Goal: Transaction & Acquisition: Purchase product/service

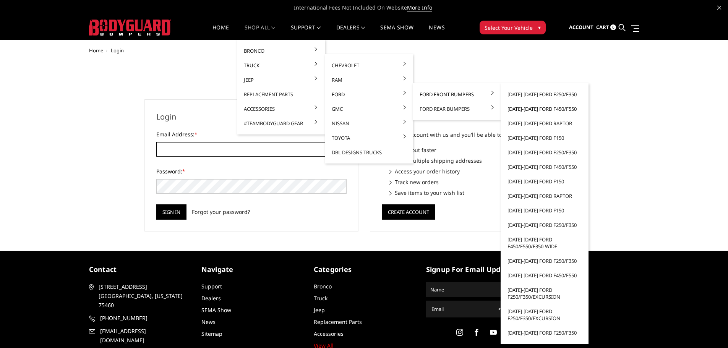
type input "sales@thoroffroadtx.com"
click at [552, 110] on link "[DATE]-[DATE] Ford F450/F550" at bounding box center [545, 109] width 82 height 15
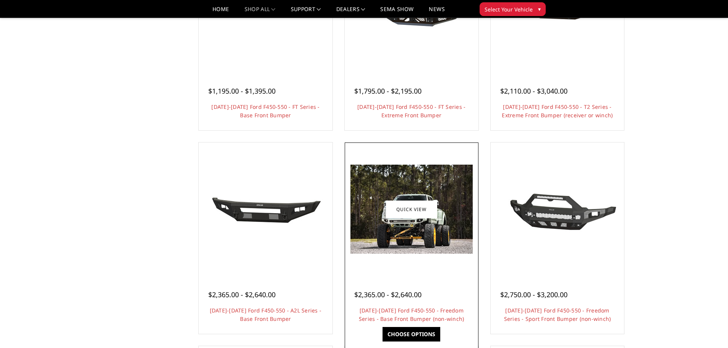
scroll to position [306, 0]
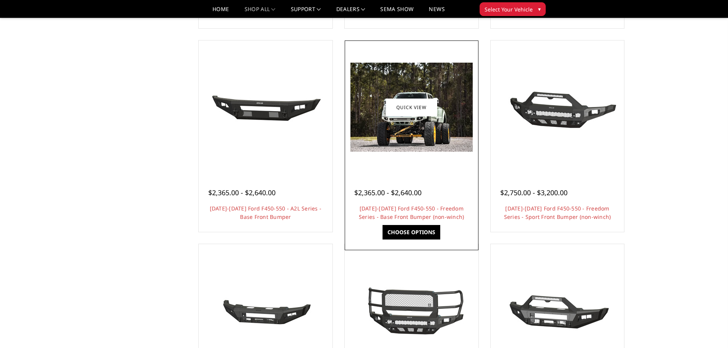
click at [427, 135] on img at bounding box center [412, 107] width 122 height 89
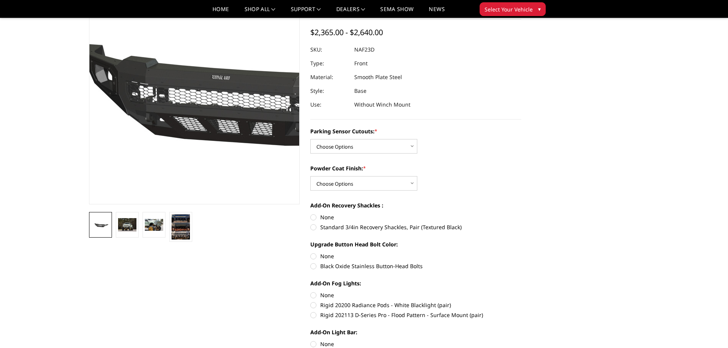
scroll to position [38, 0]
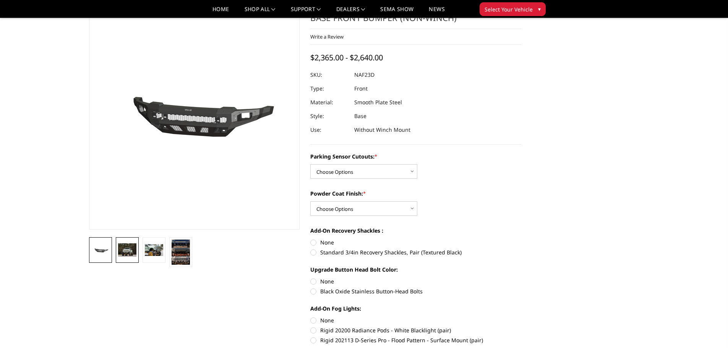
click at [122, 250] on img at bounding box center [127, 250] width 18 height 13
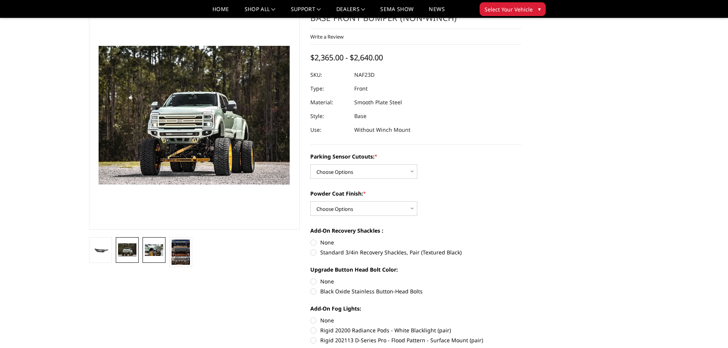
click at [153, 250] on img at bounding box center [154, 250] width 18 height 12
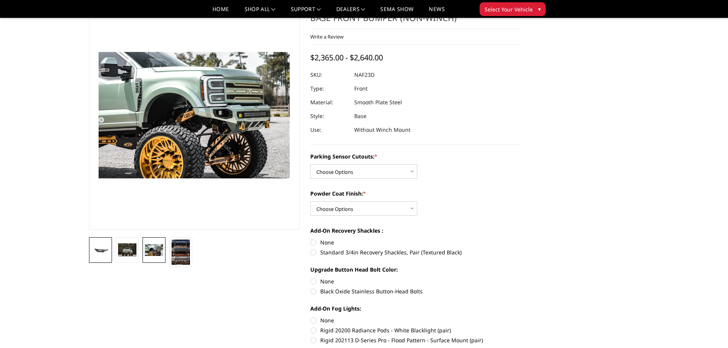
click at [101, 250] on img at bounding box center [100, 250] width 18 height 9
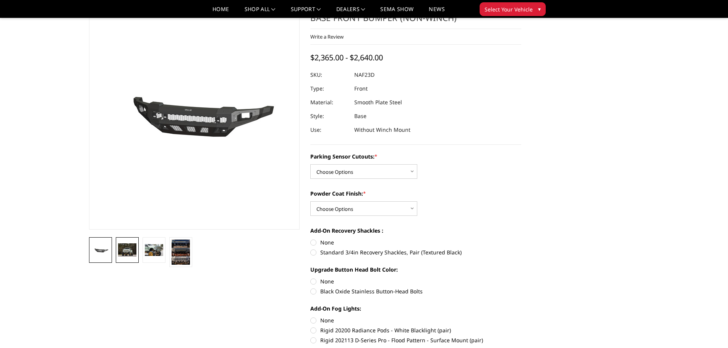
click at [132, 248] on img at bounding box center [127, 250] width 18 height 13
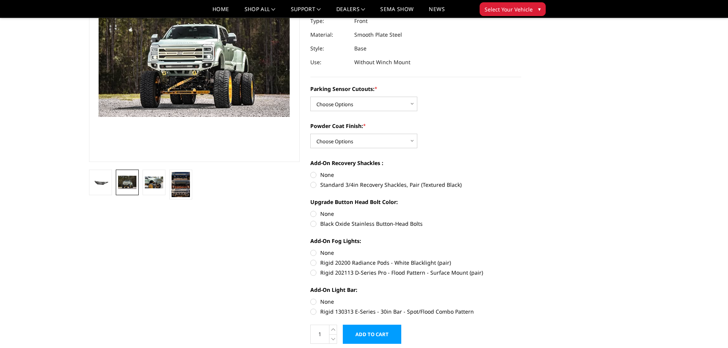
scroll to position [115, 0]
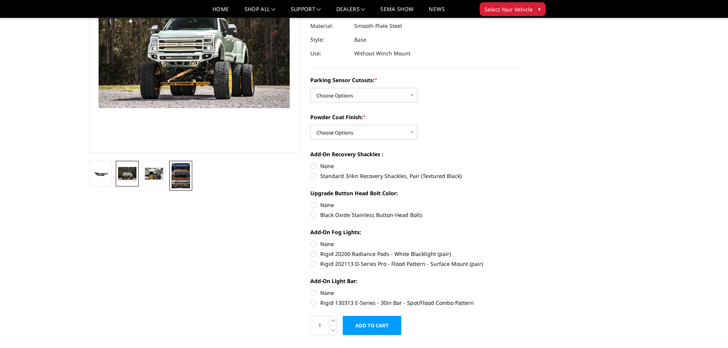
click at [181, 174] on img at bounding box center [181, 175] width 18 height 25
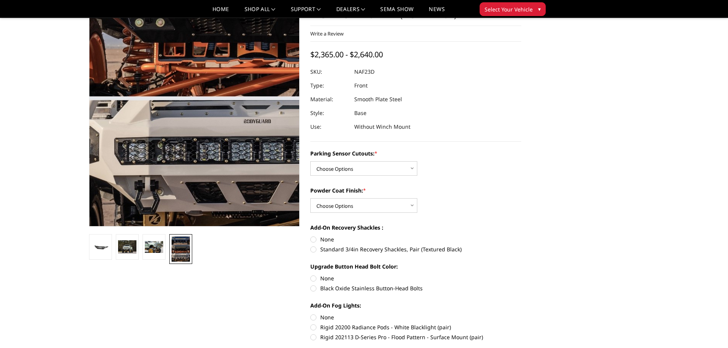
scroll to position [38, 0]
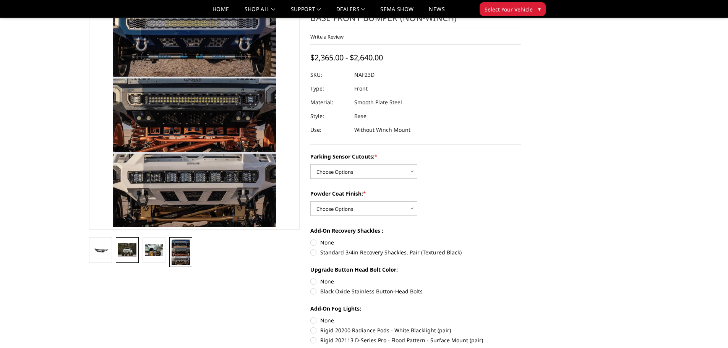
click at [129, 252] on img at bounding box center [127, 250] width 18 height 13
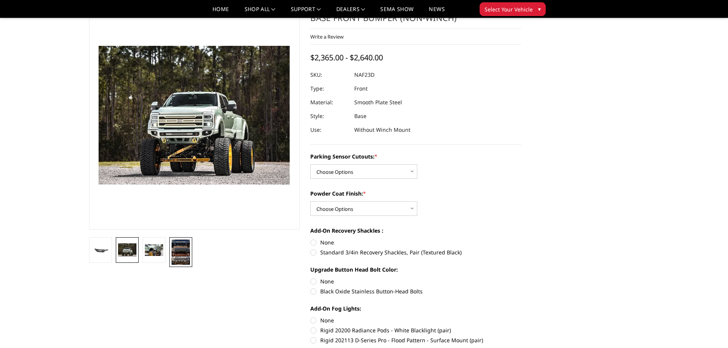
click at [171, 253] on link at bounding box center [180, 252] width 23 height 30
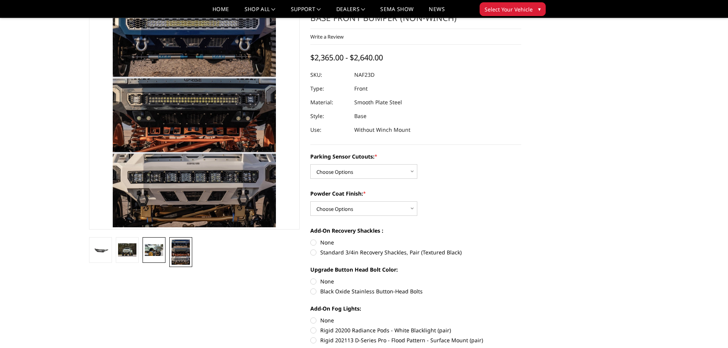
click at [158, 253] on img at bounding box center [154, 250] width 18 height 12
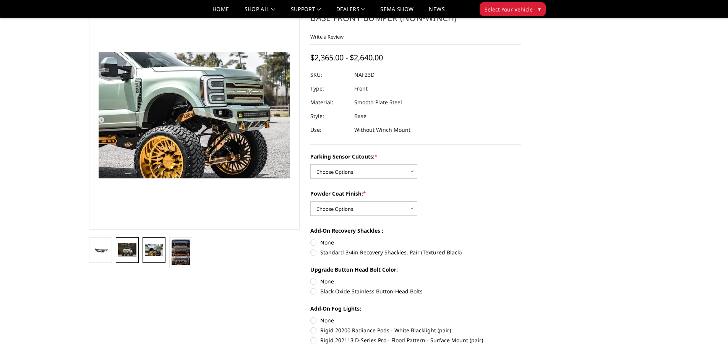
click at [126, 252] on img at bounding box center [127, 250] width 18 height 13
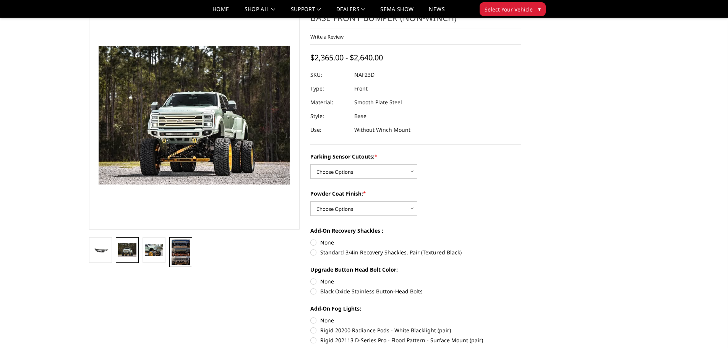
click at [175, 249] on img at bounding box center [181, 252] width 18 height 25
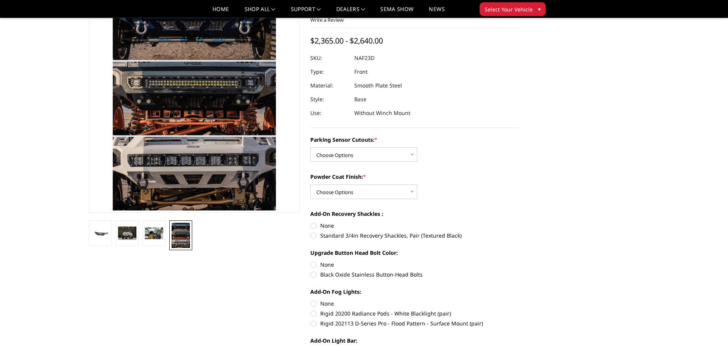
scroll to position [115, 0]
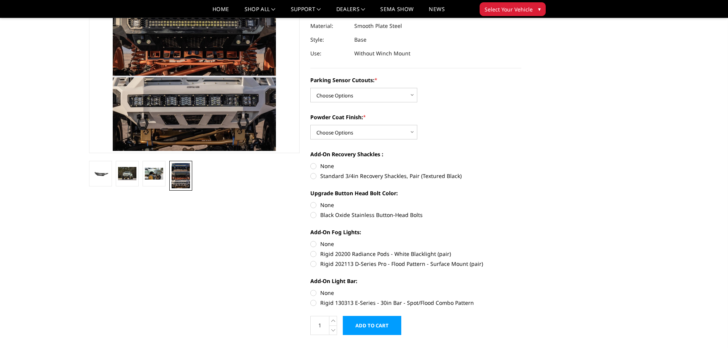
click at [311, 302] on label "Rigid 130313 E-Series - 30in Bar - Spot/Flood Combo Pattern" at bounding box center [415, 303] width 211 height 8
click at [522, 289] on input "Rigid 130313 E-Series - 30in Bar - Spot/Flood Combo Pattern" at bounding box center [522, 289] width 0 height 0
radio input "true"
click at [105, 173] on img at bounding box center [100, 174] width 18 height 9
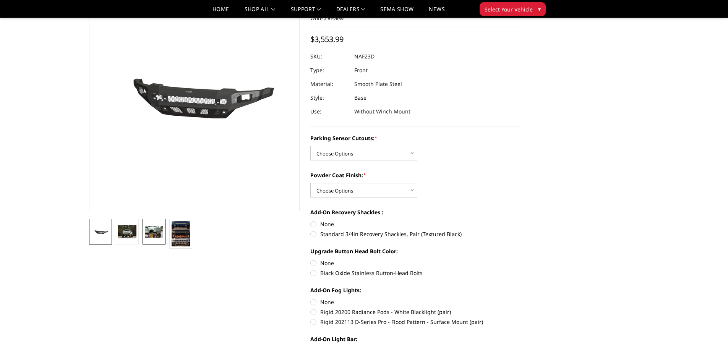
scroll to position [38, 0]
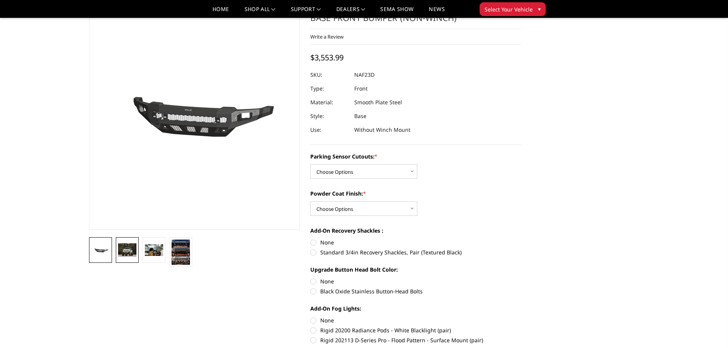
click at [127, 253] on img at bounding box center [127, 250] width 18 height 13
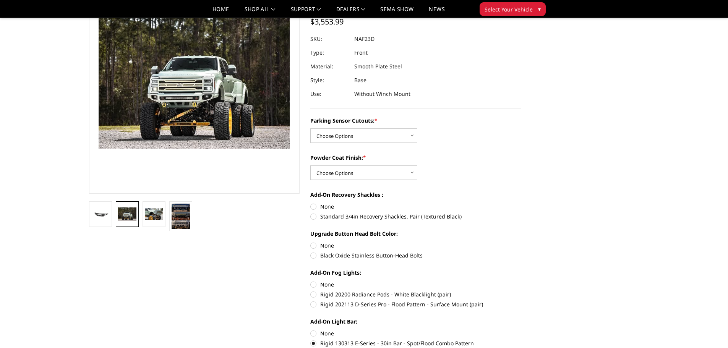
scroll to position [115, 0]
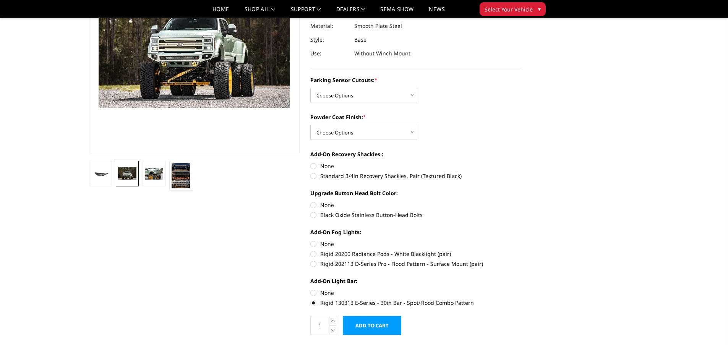
click at [314, 262] on label "Rigid 202113 D-Series Pro - Flood Pattern - Surface Mount (pair)" at bounding box center [415, 264] width 211 height 8
click at [522, 250] on input "Rigid 202113 D-Series Pro - Flood Pattern - Surface Mount (pair)" at bounding box center [522, 250] width 0 height 0
radio input "true"
